Goal: Check status: Check status

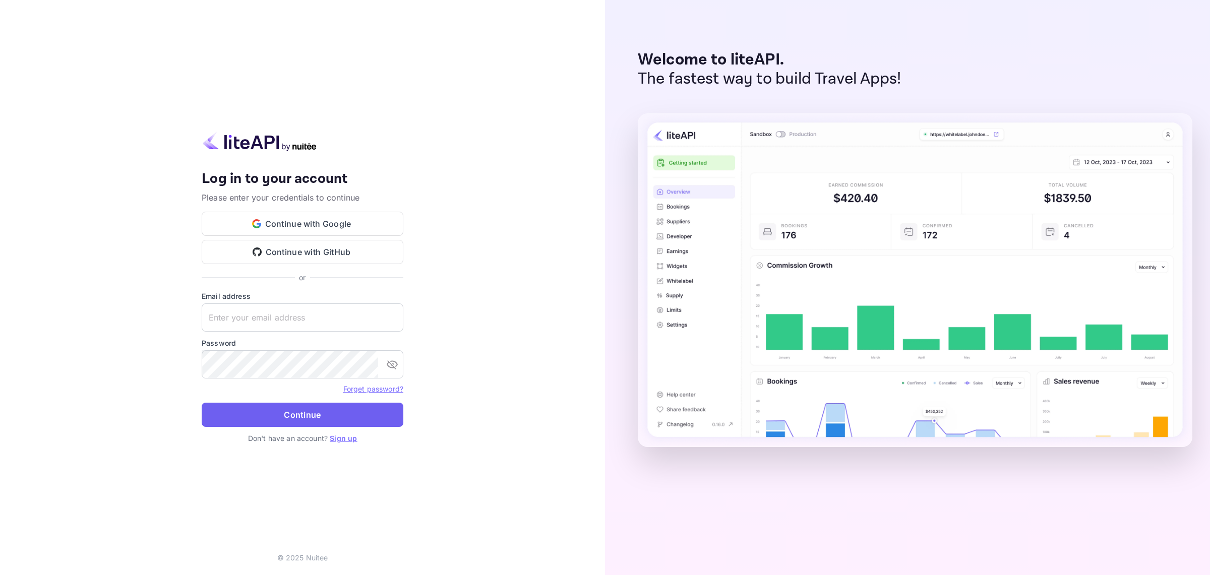
type input "[EMAIL_ADDRESS][DOMAIN_NAME]"
click at [283, 422] on button "Continue" at bounding box center [303, 415] width 202 height 24
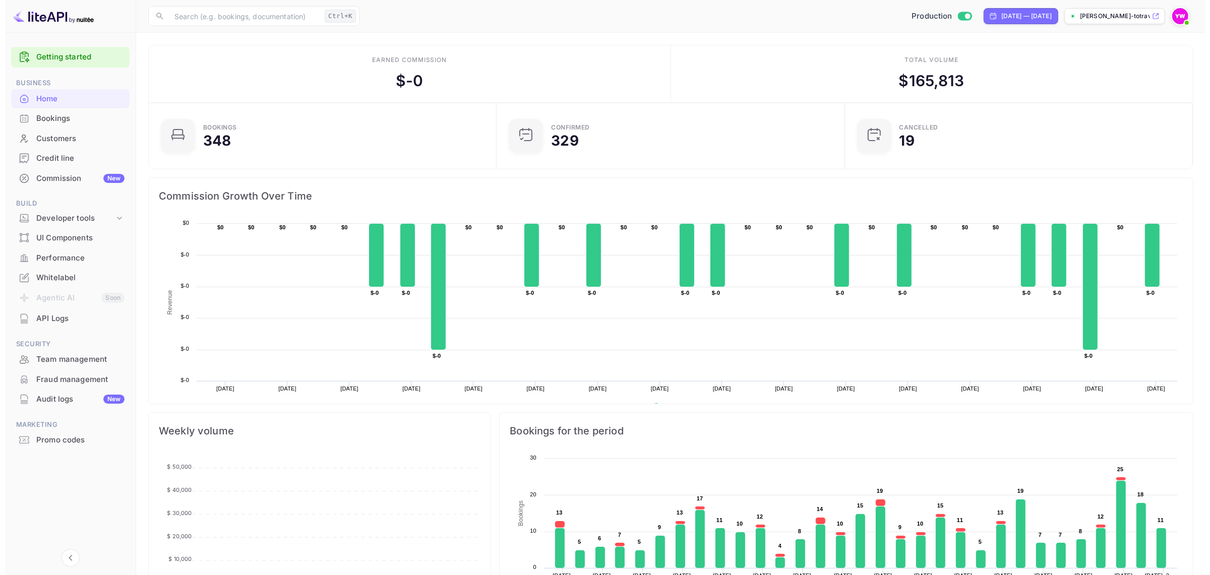
scroll to position [10, 10]
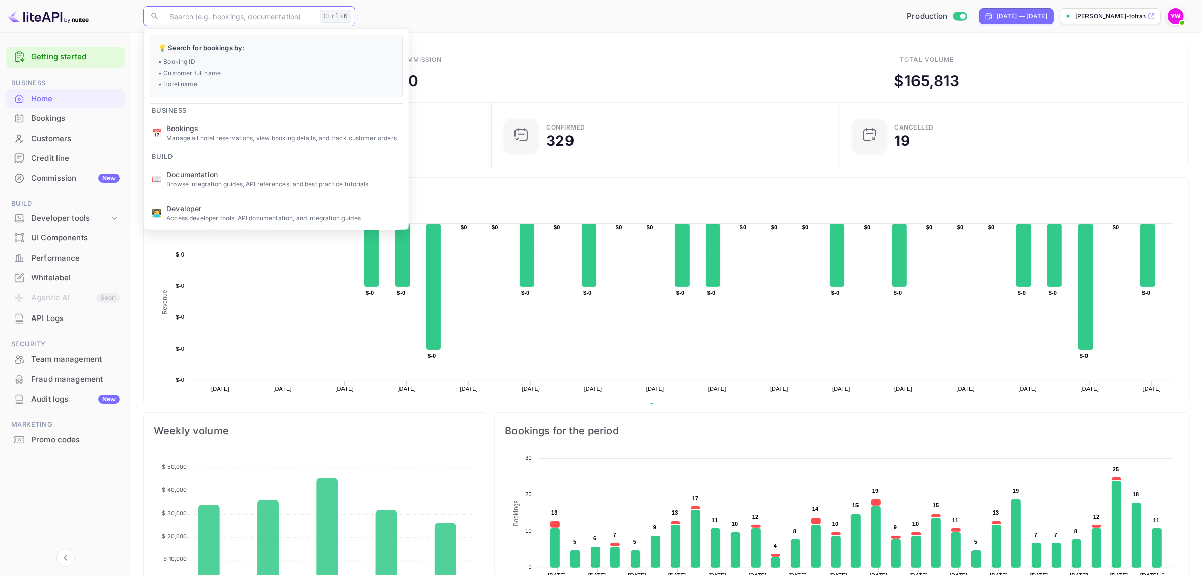
click at [241, 21] on input "text" at bounding box center [239, 16] width 152 height 20
paste input "cFAyRDFTt"
type input "cFAyRDFTt"
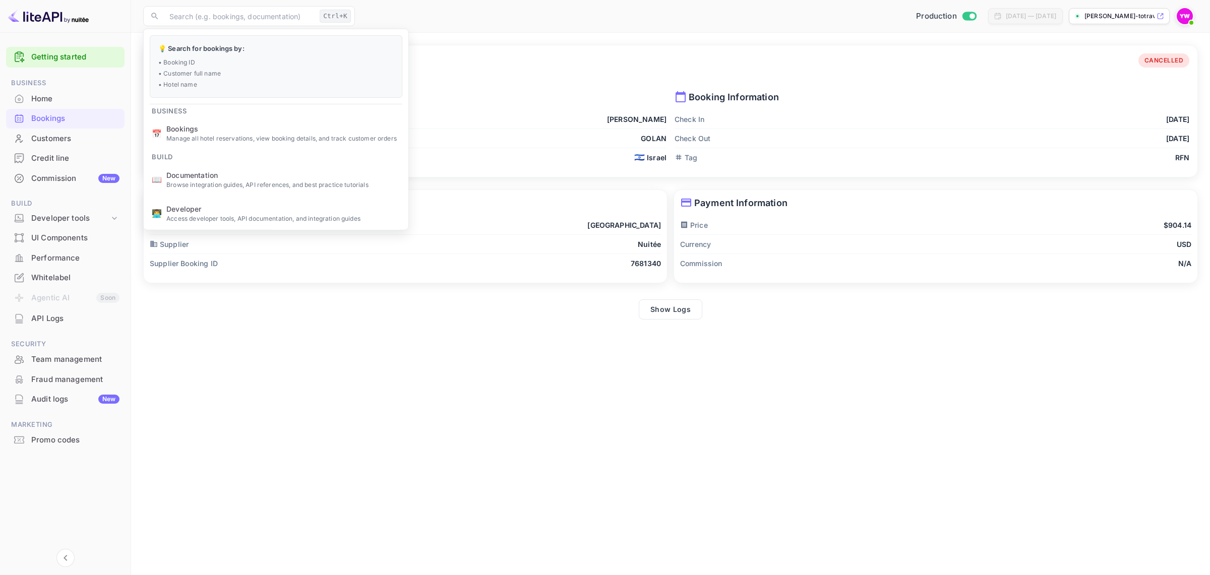
click at [325, 482] on main "Booking Details Booking ID: cFAyRDFTt CANCELLED Guest Information First Name [P…" at bounding box center [670, 304] width 1079 height 543
